Goal: Information Seeking & Learning: Learn about a topic

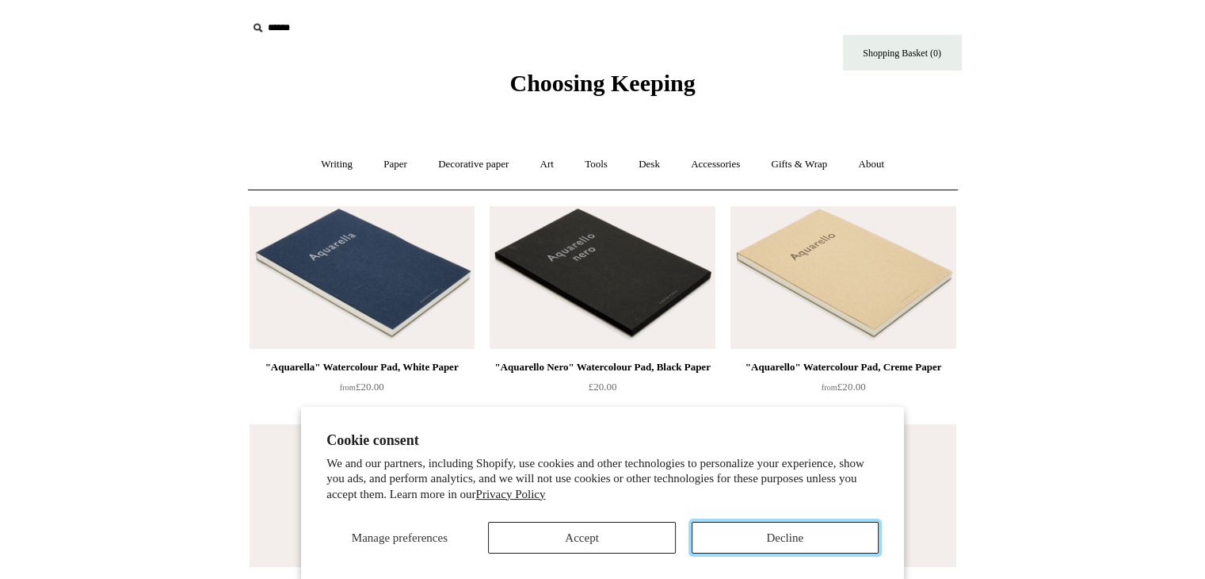
click at [710, 550] on button "Decline" at bounding box center [785, 538] width 187 height 32
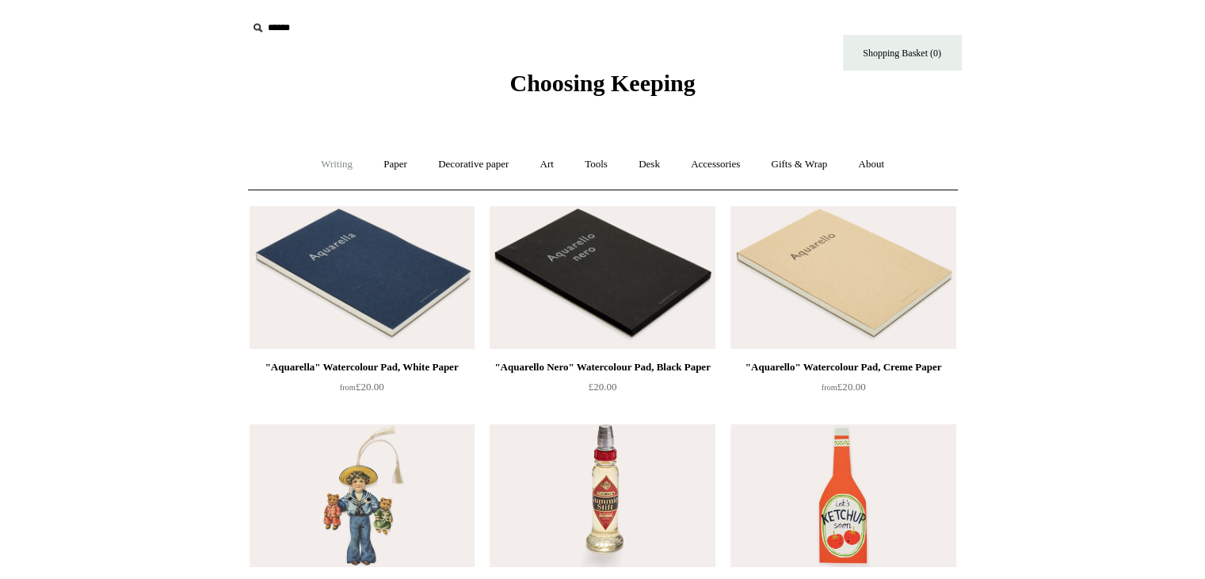
click at [331, 165] on link "Writing +" at bounding box center [337, 164] width 60 height 42
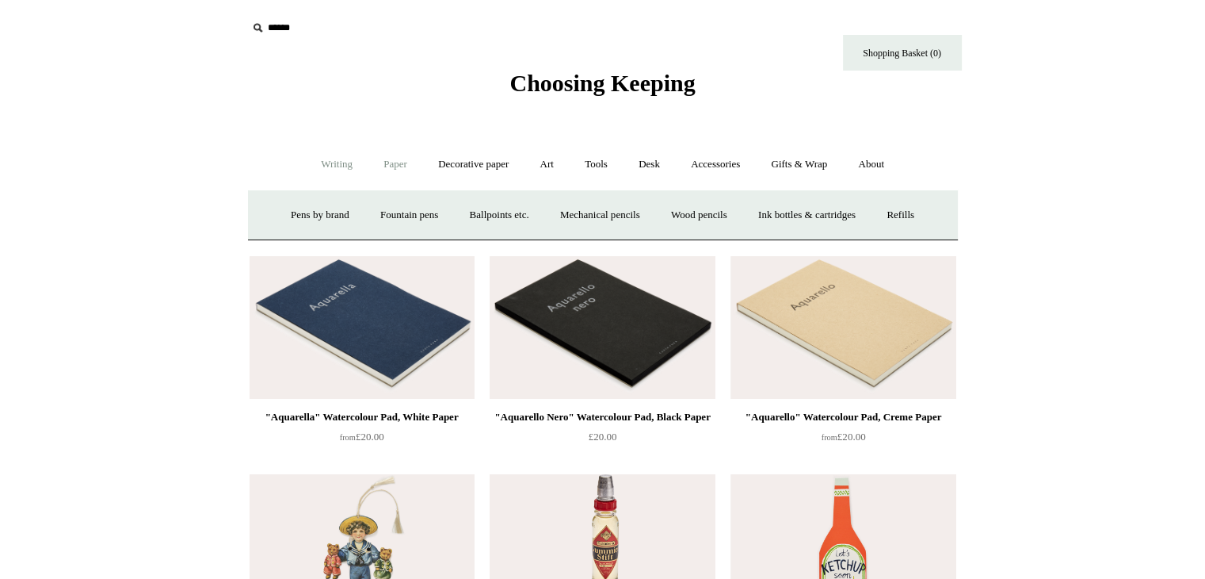
click at [399, 162] on link "Paper +" at bounding box center [395, 164] width 52 height 42
click at [358, 216] on link "Notebooks +" at bounding box center [381, 215] width 73 height 42
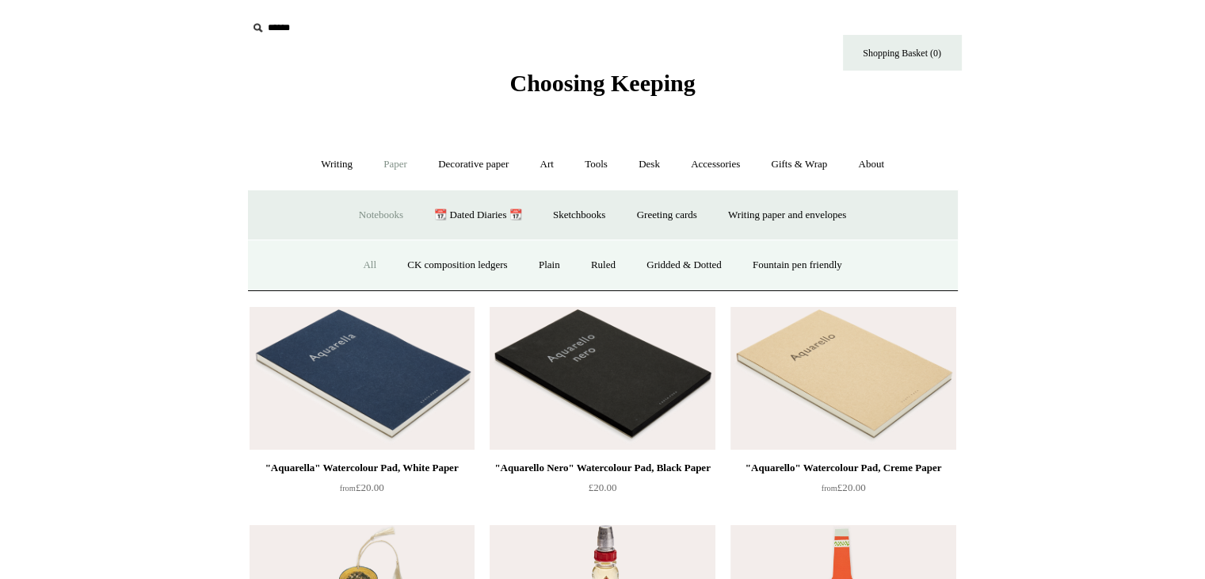
click at [354, 271] on link "All" at bounding box center [370, 265] width 42 height 42
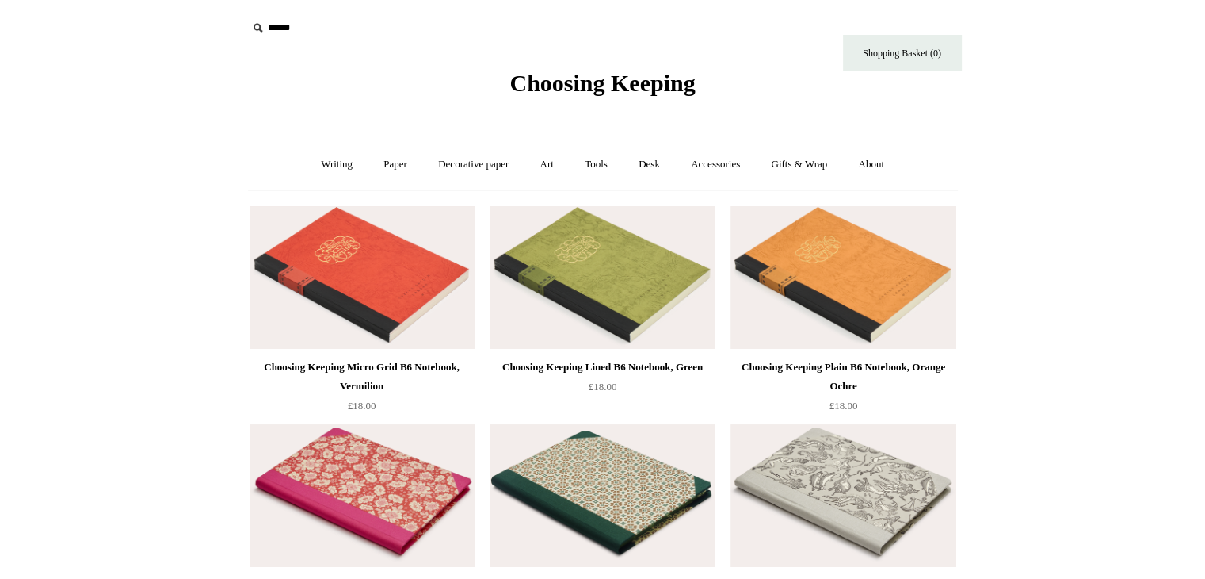
click at [292, 261] on img at bounding box center [362, 277] width 225 height 143
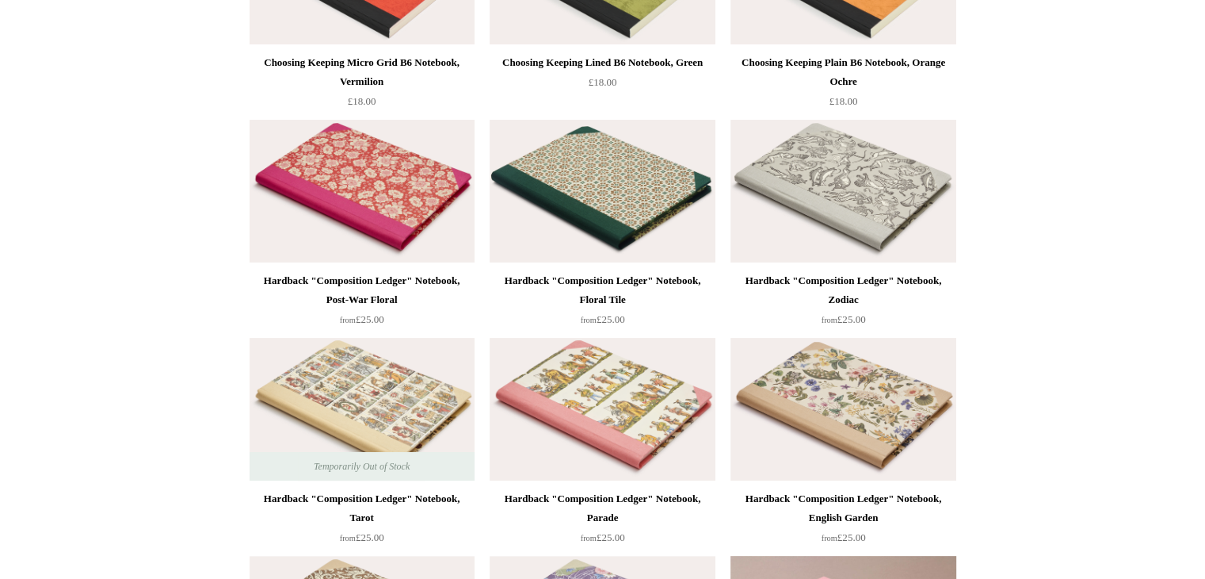
scroll to position [317, 0]
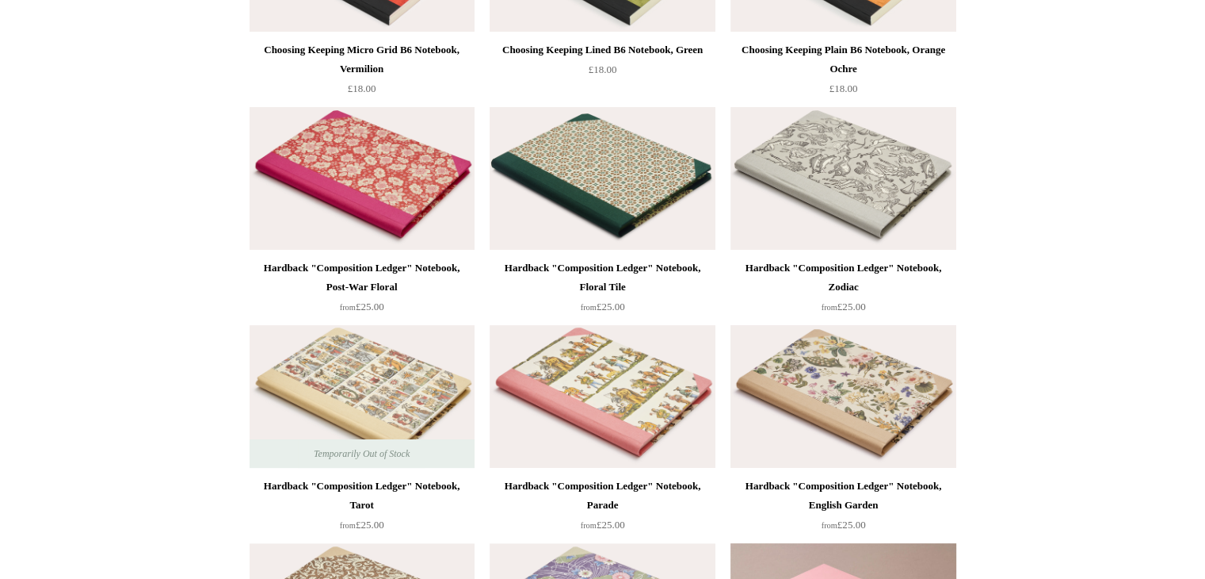
click at [800, 409] on img at bounding box center [843, 396] width 225 height 143
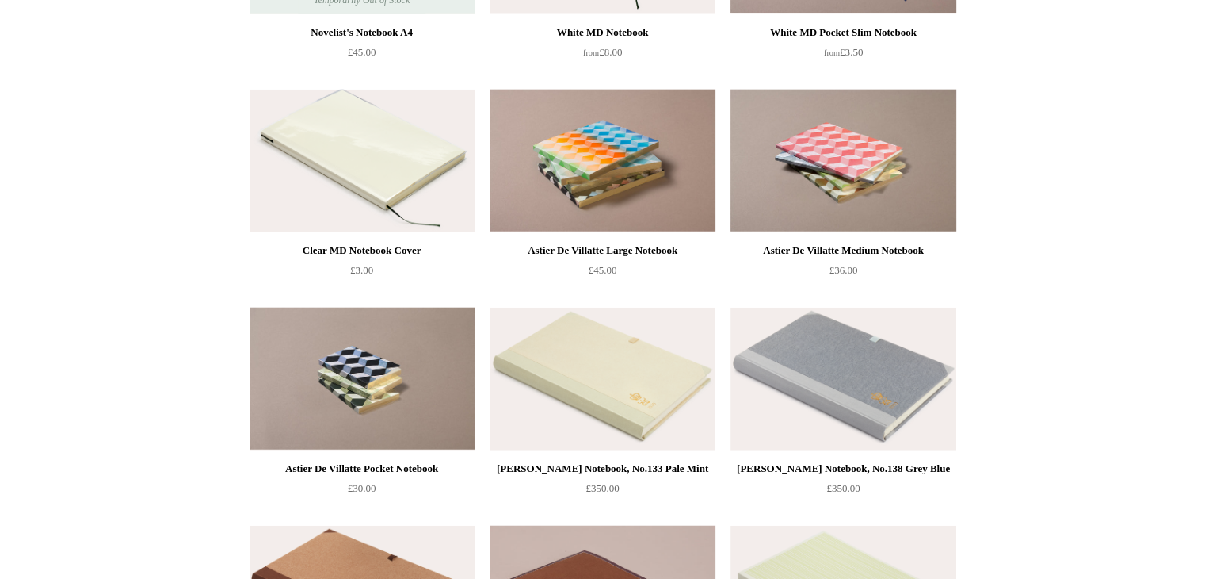
scroll to position [3884, 0]
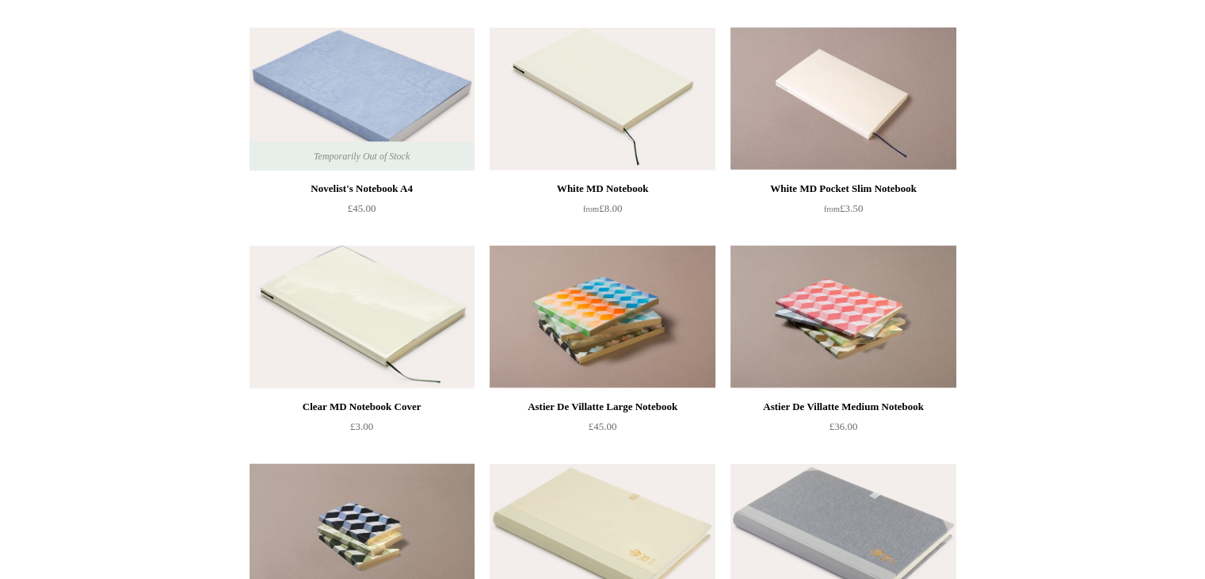
click at [374, 99] on img at bounding box center [362, 99] width 225 height 143
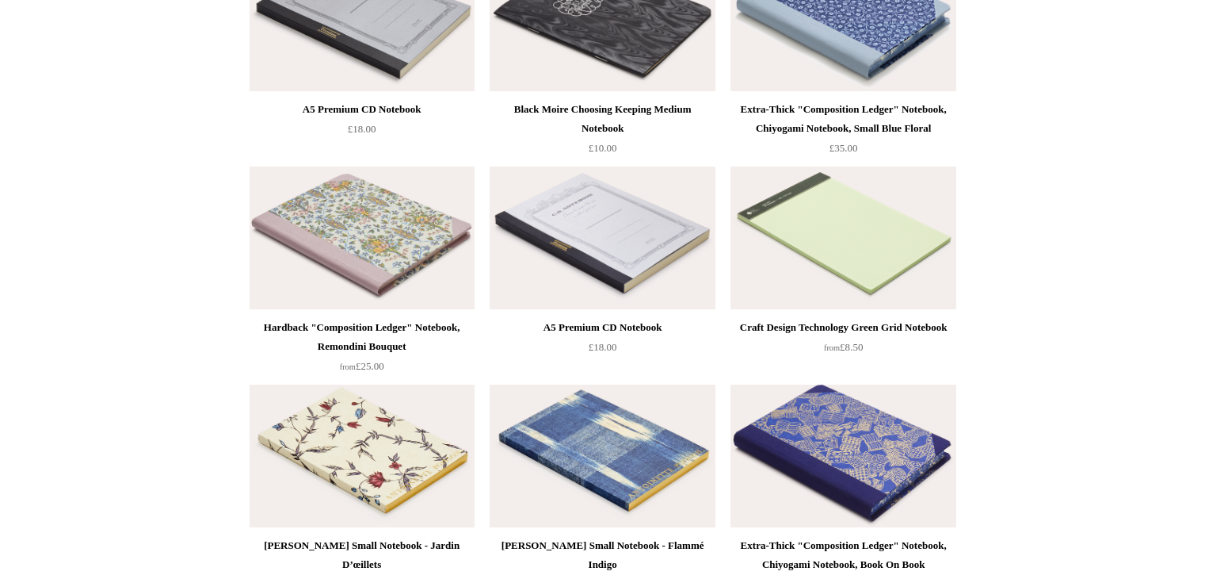
scroll to position [6261, 0]
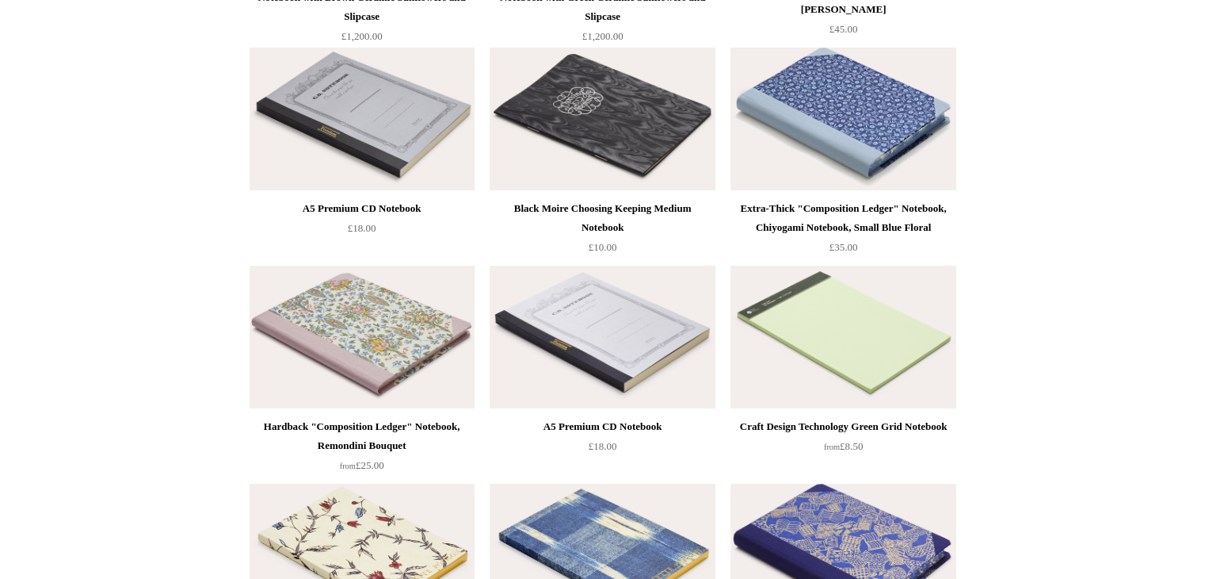
click at [930, 120] on img at bounding box center [843, 119] width 225 height 143
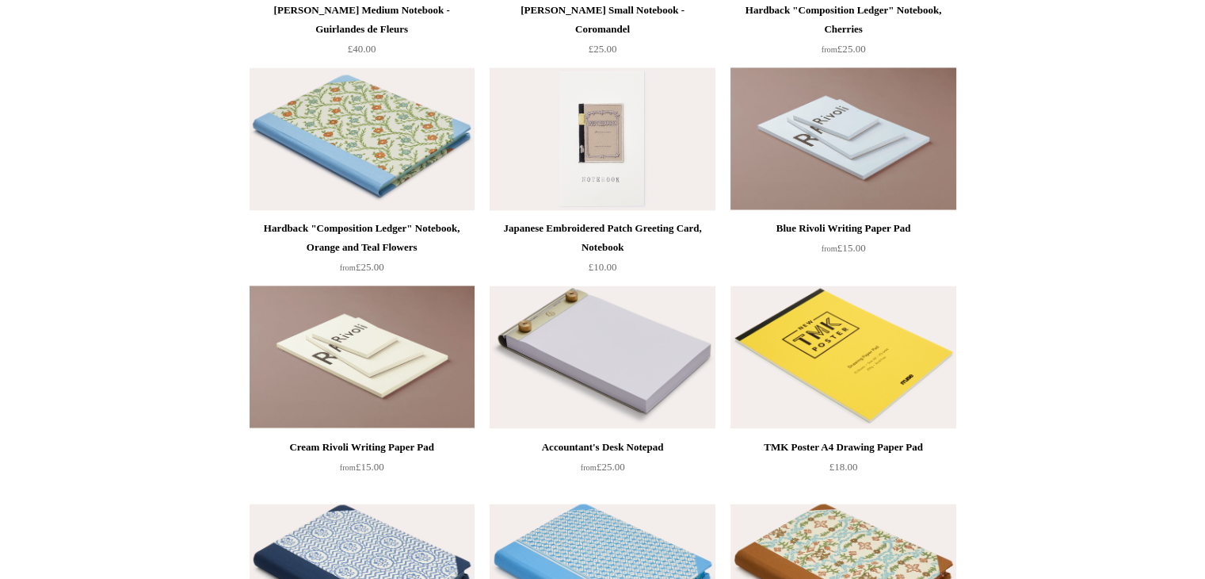
scroll to position [9114, 0]
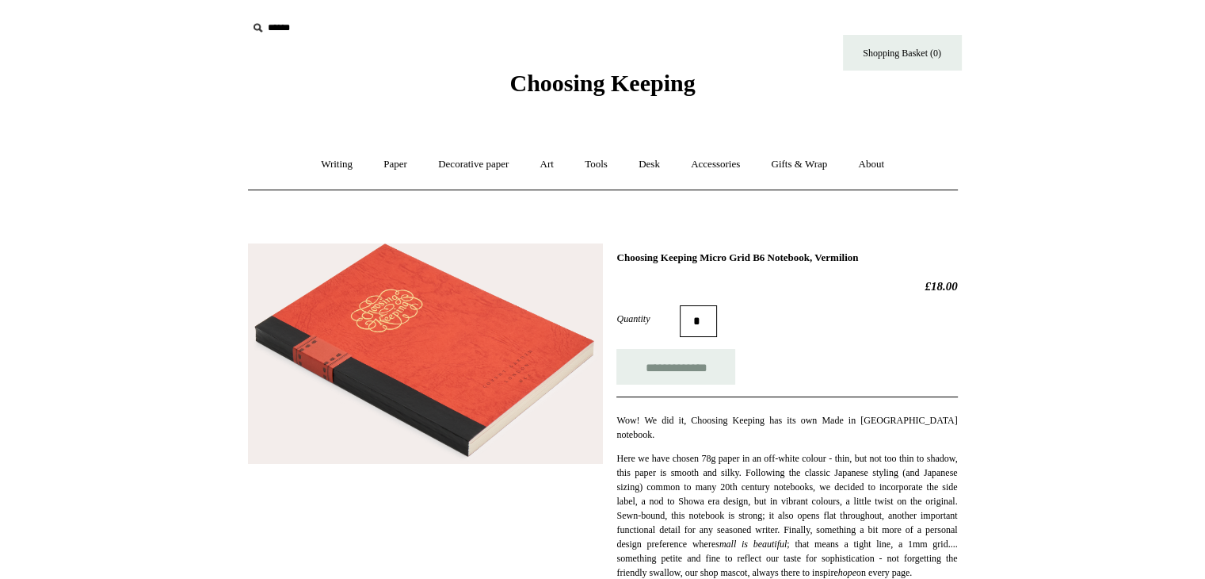
click at [444, 330] on img at bounding box center [425, 353] width 355 height 220
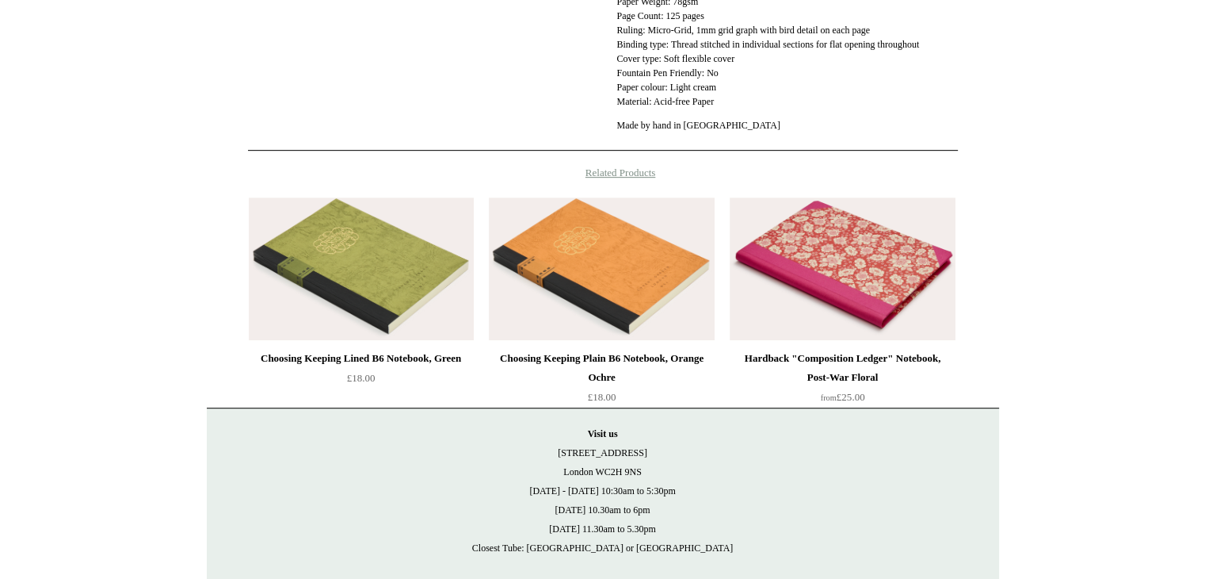
scroll to position [793, 0]
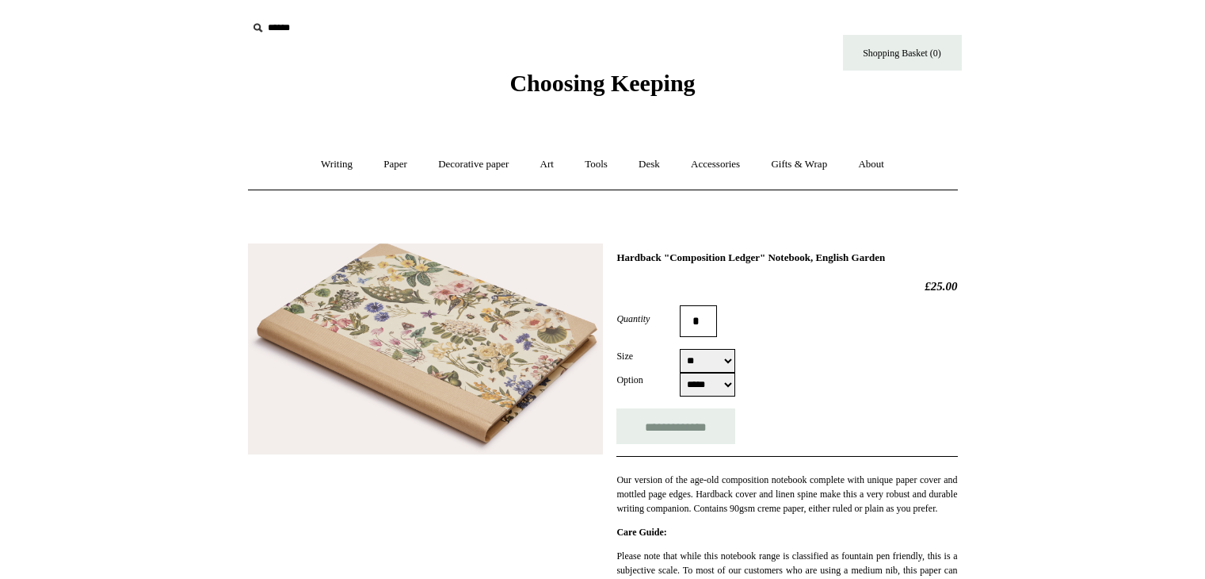
select select "**"
click at [714, 383] on select "***** *****" at bounding box center [707, 385] width 55 height 24
click at [488, 364] on img at bounding box center [425, 349] width 355 height 212
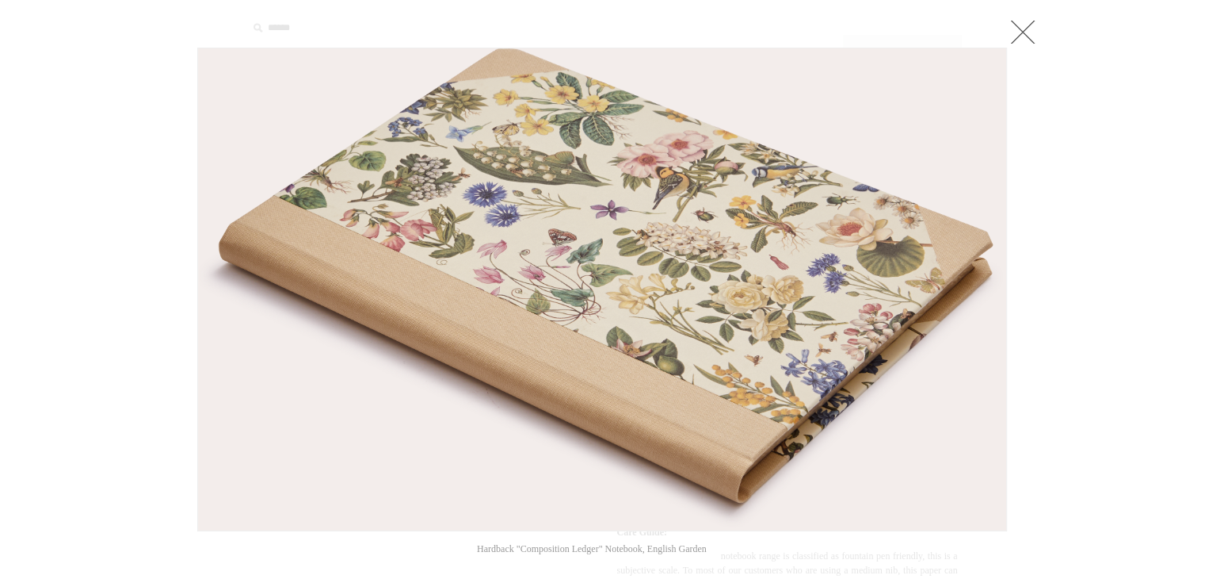
click at [1022, 23] on link at bounding box center [1023, 32] width 32 height 32
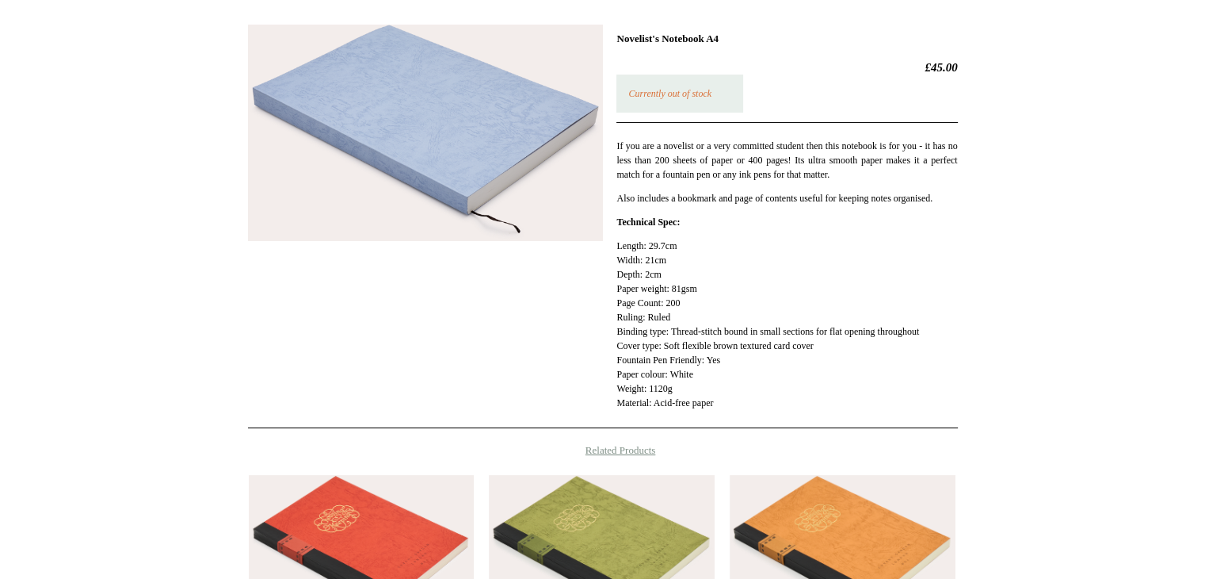
scroll to position [238, 0]
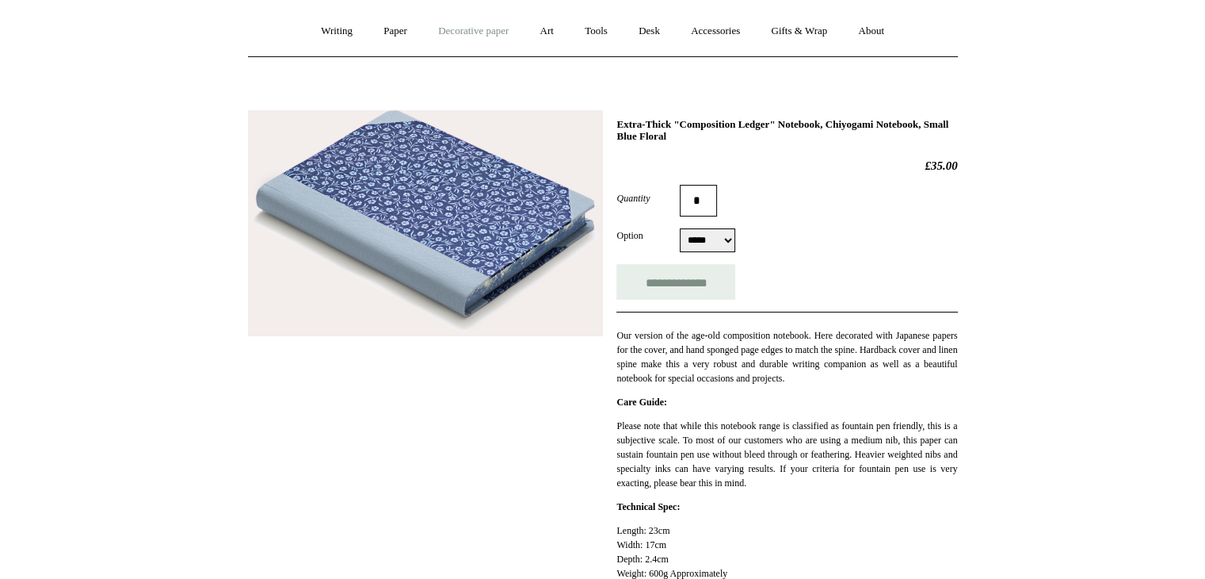
scroll to position [159, 0]
